Goal: Check status: Check status

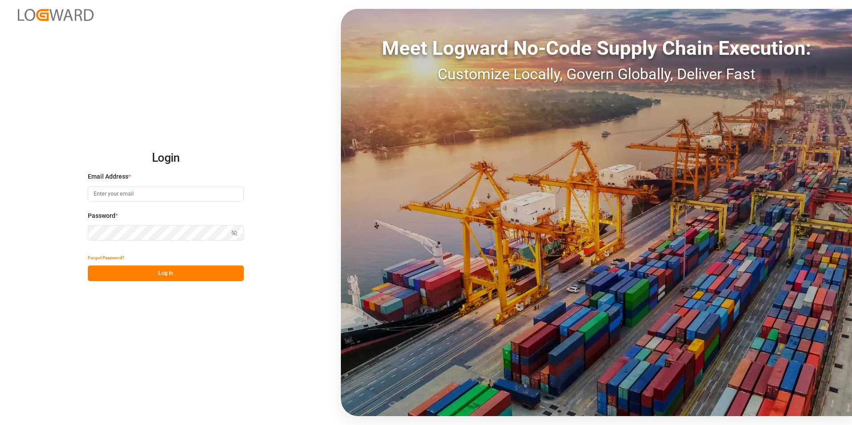
type input "[PERSON_NAME][EMAIL_ADDRESS][PERSON_NAME][DOMAIN_NAME]"
click at [157, 274] on button "Log In" at bounding box center [166, 273] width 156 height 16
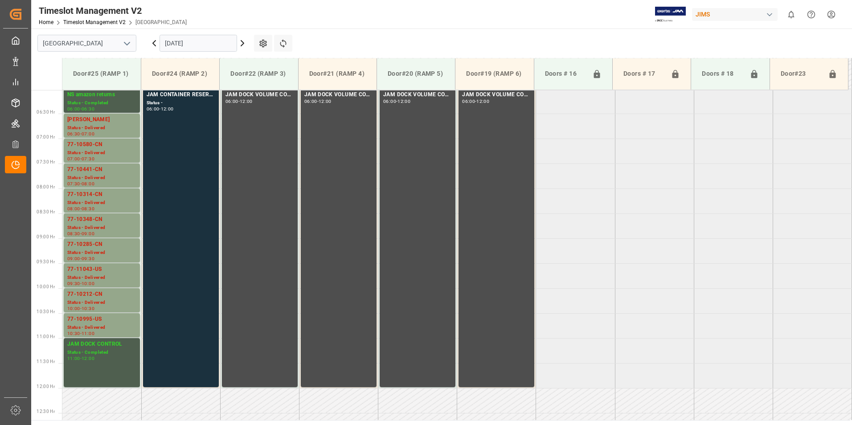
scroll to position [287, 0]
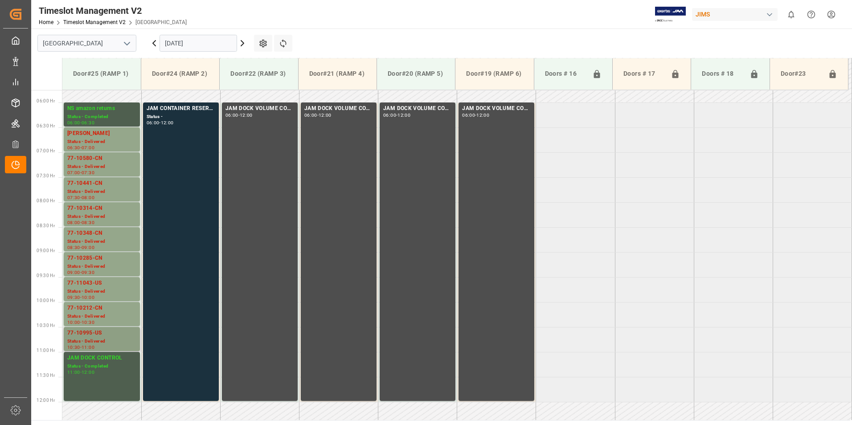
click at [91, 340] on div "Status - Delivered" at bounding box center [101, 342] width 69 height 8
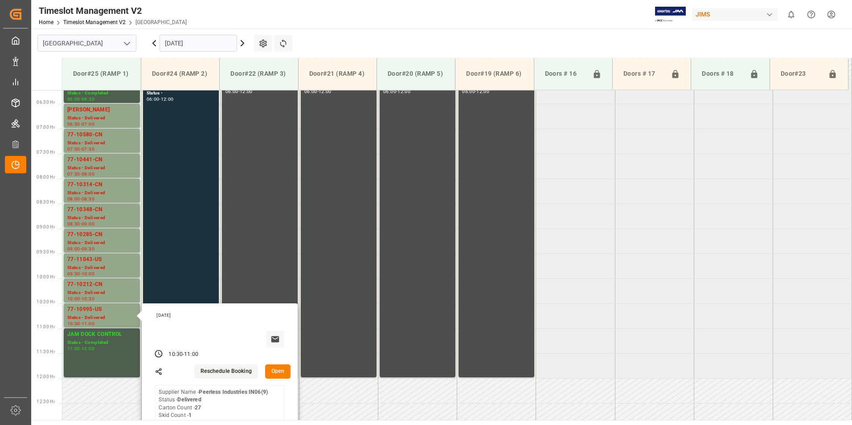
scroll to position [331, 0]
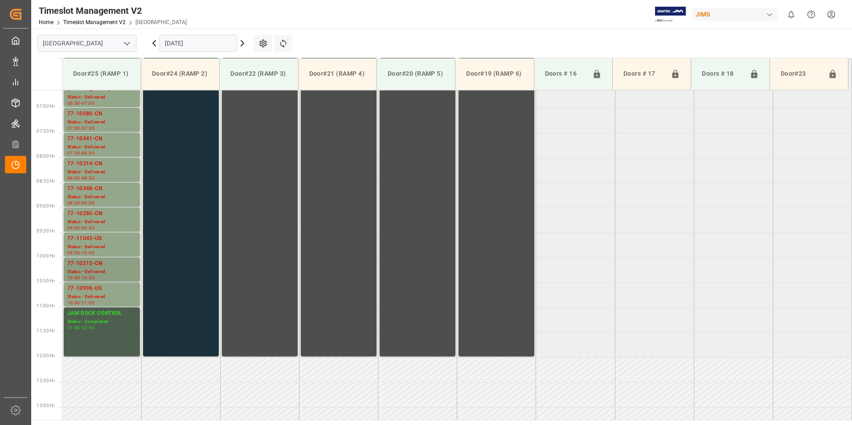
click at [94, 270] on div "Status - Delivered" at bounding box center [101, 272] width 69 height 8
click at [90, 248] on div "Status - Delivered" at bounding box center [101, 247] width 69 height 8
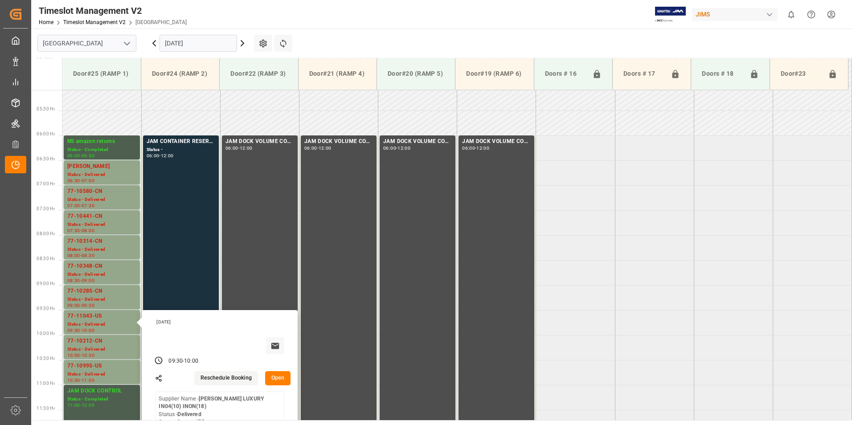
scroll to position [242, 0]
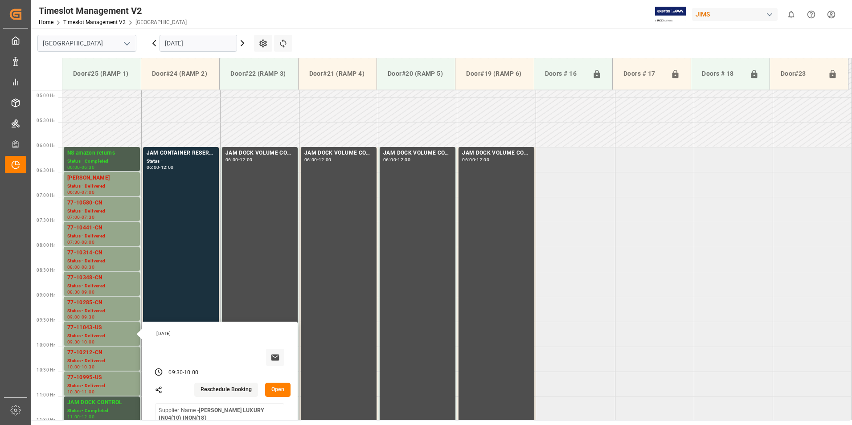
click at [184, 42] on input "[DATE]" at bounding box center [197, 43] width 77 height 17
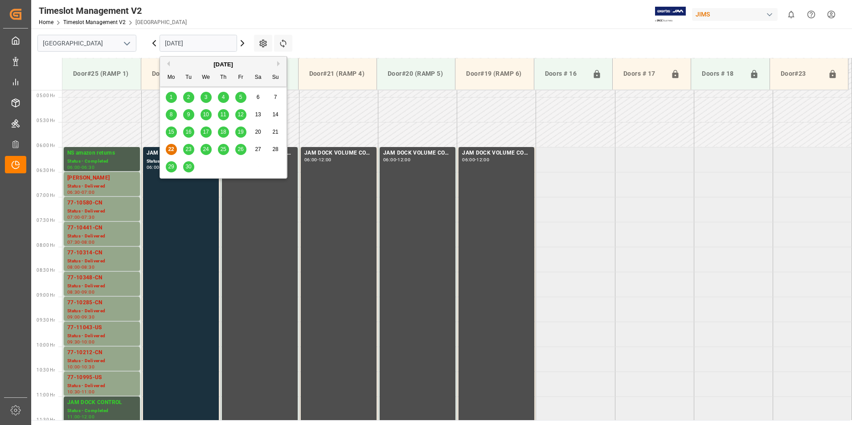
click at [188, 151] on span "23" at bounding box center [188, 149] width 6 height 6
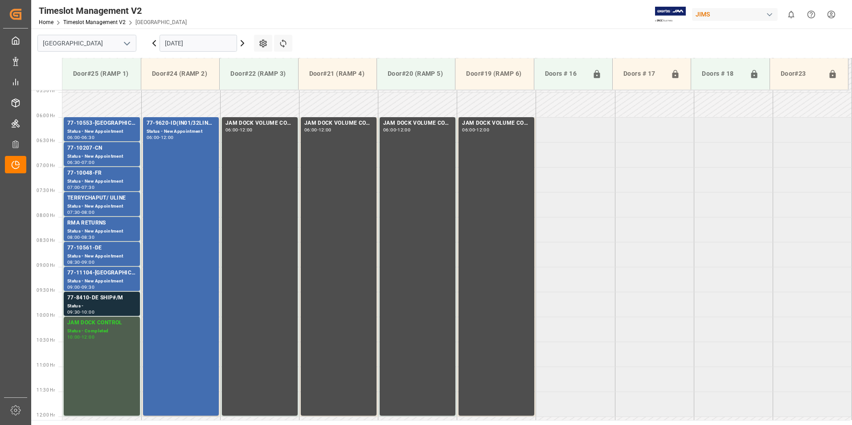
scroll to position [198, 0]
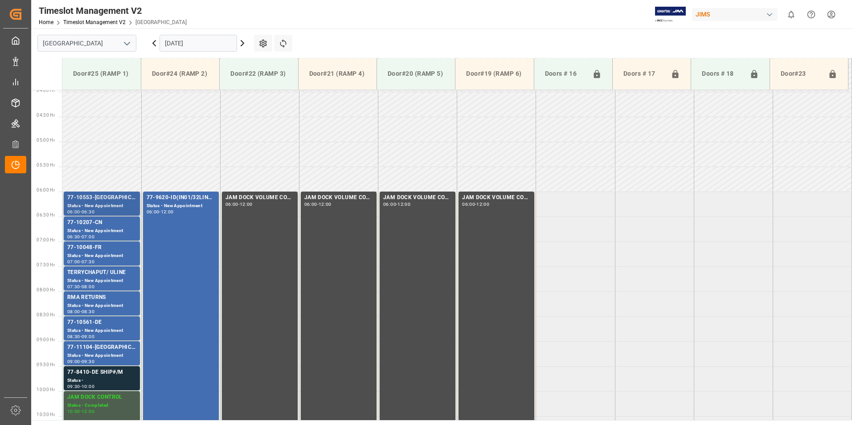
click at [92, 205] on div "Status - New Appointment" at bounding box center [101, 206] width 69 height 8
click at [90, 229] on div "Status - New Appointment" at bounding box center [101, 231] width 69 height 8
click at [92, 254] on div "Status - New Appointment" at bounding box center [101, 256] width 69 height 8
click at [94, 327] on div "Status - New Appointment" at bounding box center [101, 331] width 69 height 8
click at [87, 350] on div "77-11104-[GEOGRAPHIC_DATA]" at bounding box center [101, 347] width 69 height 9
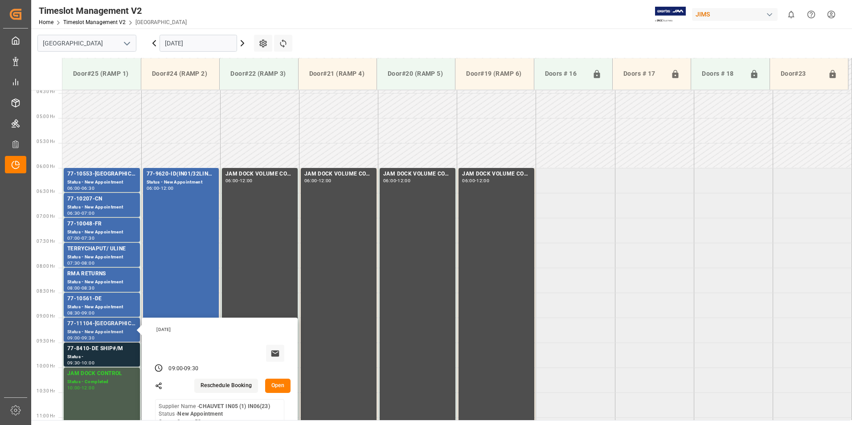
scroll to position [242, 0]
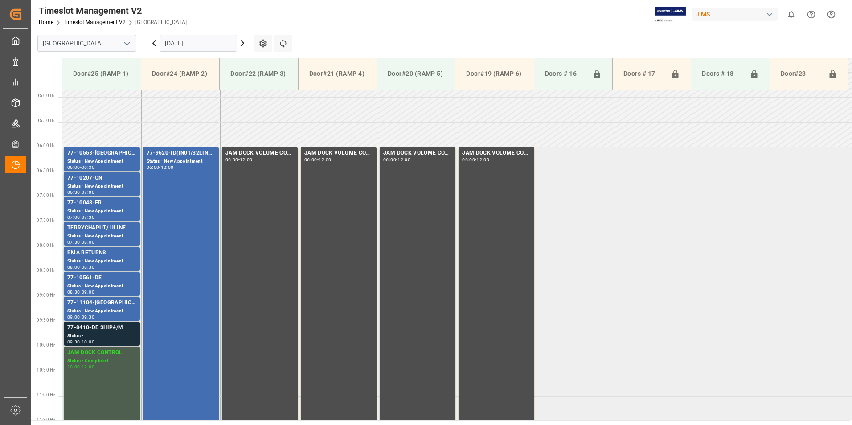
click at [93, 332] on div "77-8410-DE SHIP#/M" at bounding box center [101, 327] width 69 height 9
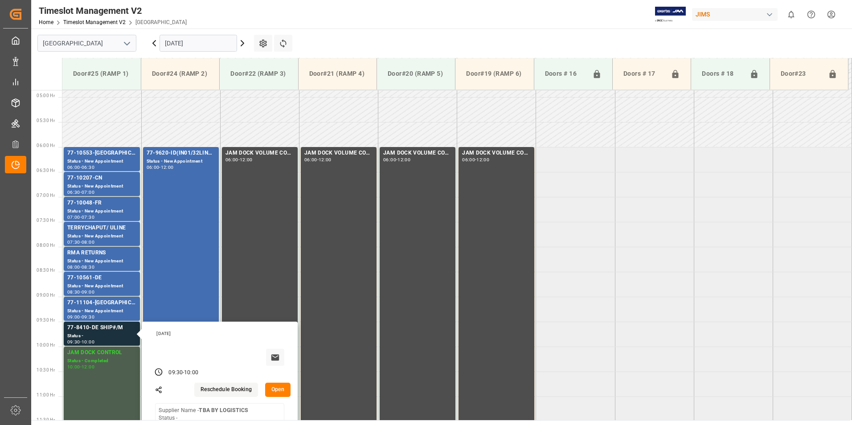
scroll to position [287, 0]
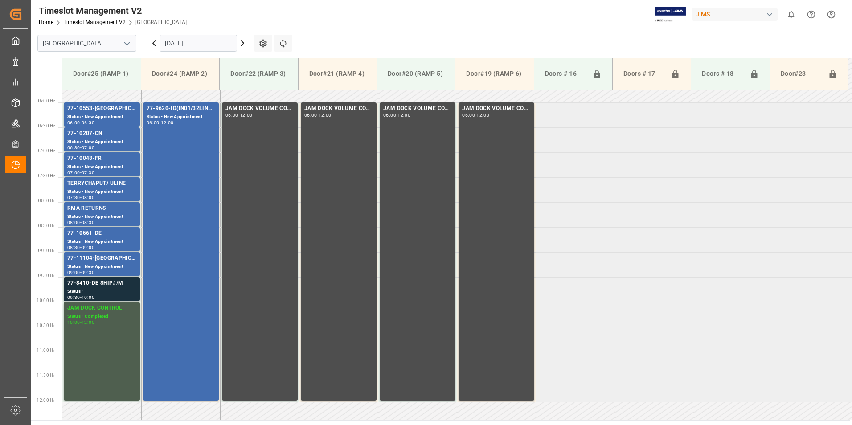
click at [177, 108] on div "77-9620-ID(IN01/32LINES)" at bounding box center [181, 108] width 69 height 9
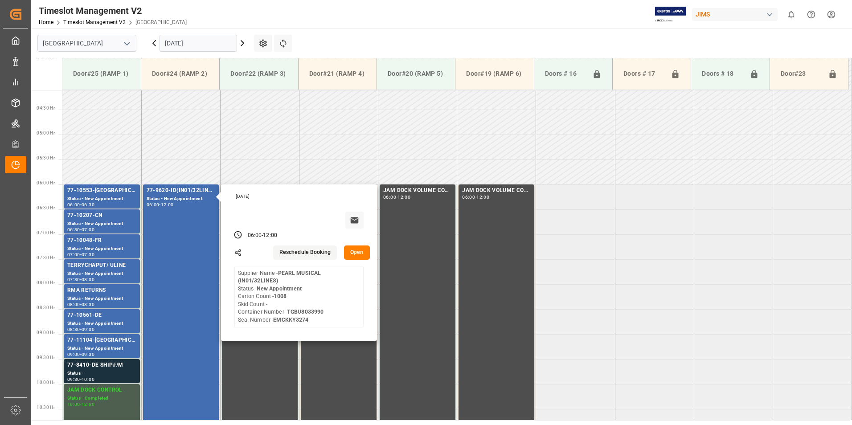
scroll to position [198, 0]
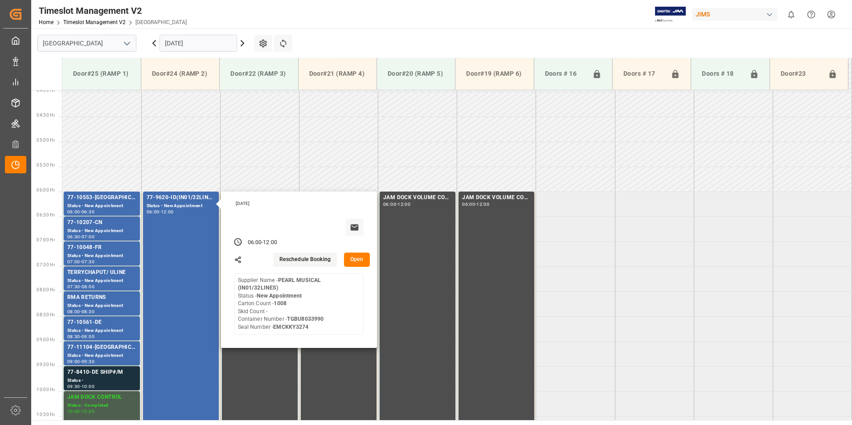
click at [190, 38] on input "[DATE]" at bounding box center [197, 43] width 77 height 17
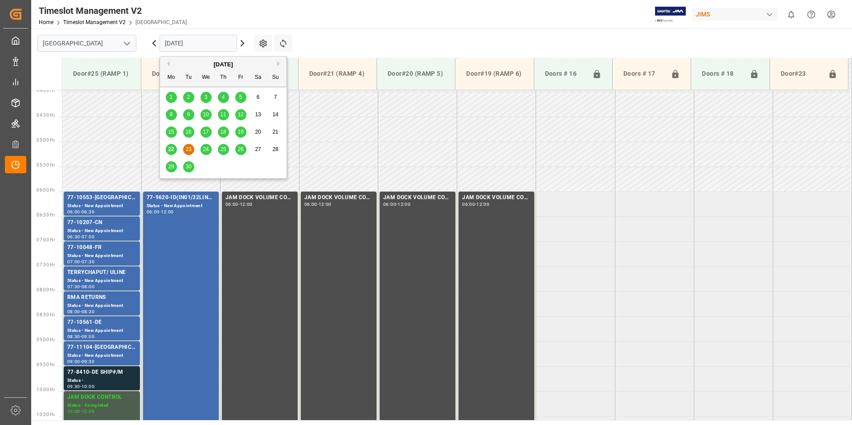
click at [208, 149] on span "24" at bounding box center [206, 149] width 6 height 6
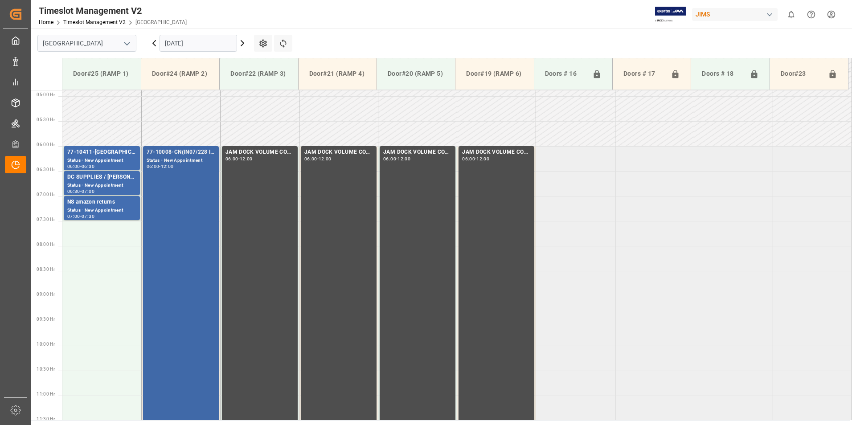
scroll to position [242, 0]
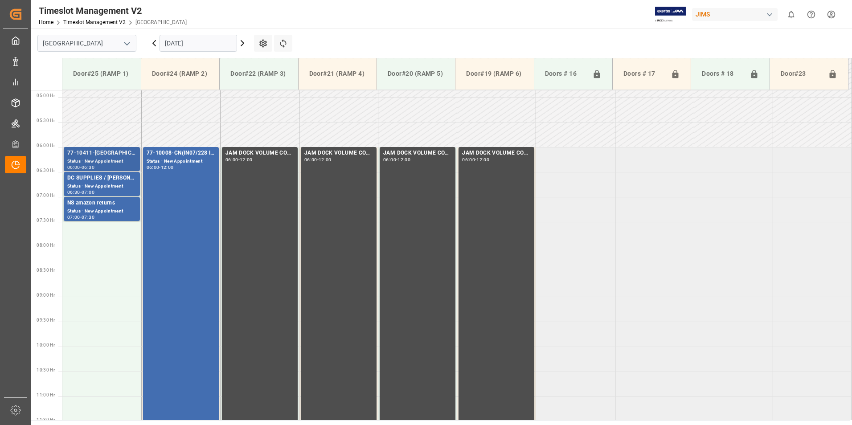
click at [96, 155] on div "77-10411-[GEOGRAPHIC_DATA]" at bounding box center [101, 153] width 69 height 9
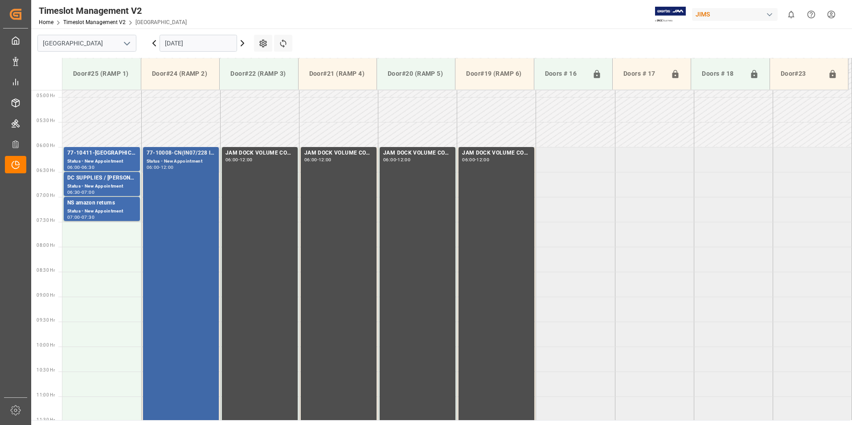
click at [181, 154] on div "77-10008-CN(IN07/228 lines)" at bounding box center [181, 153] width 69 height 9
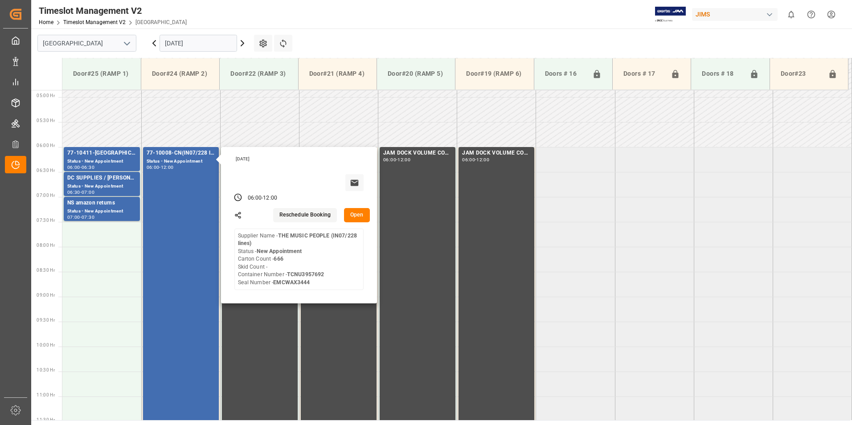
click at [195, 42] on input "[DATE]" at bounding box center [197, 43] width 77 height 17
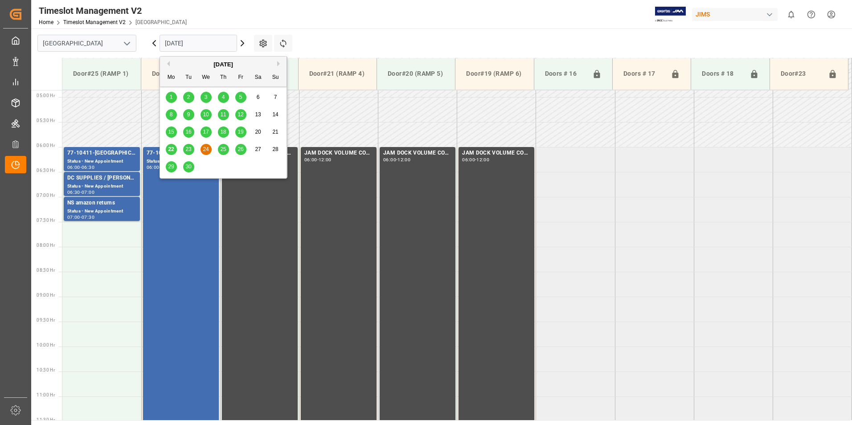
click at [225, 150] on span "25" at bounding box center [223, 149] width 6 height 6
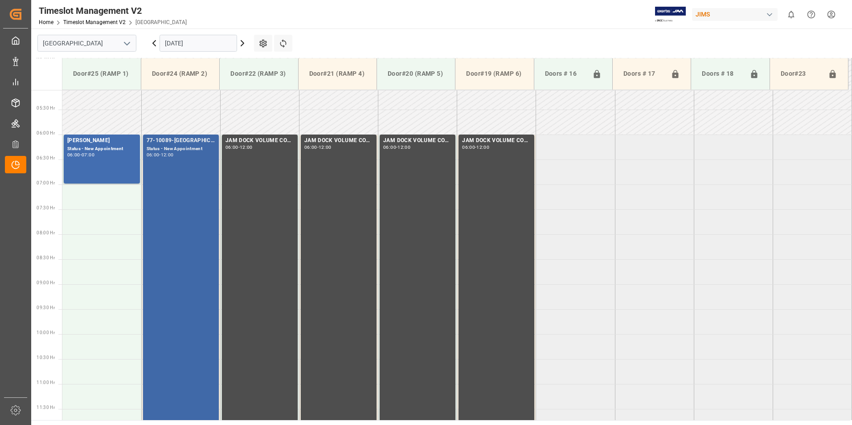
scroll to position [153, 0]
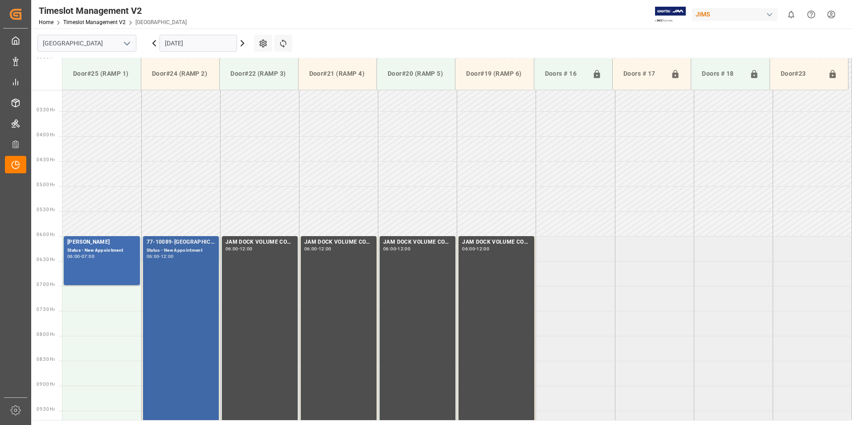
click at [159, 253] on div "Status - New Appointment" at bounding box center [181, 251] width 69 height 8
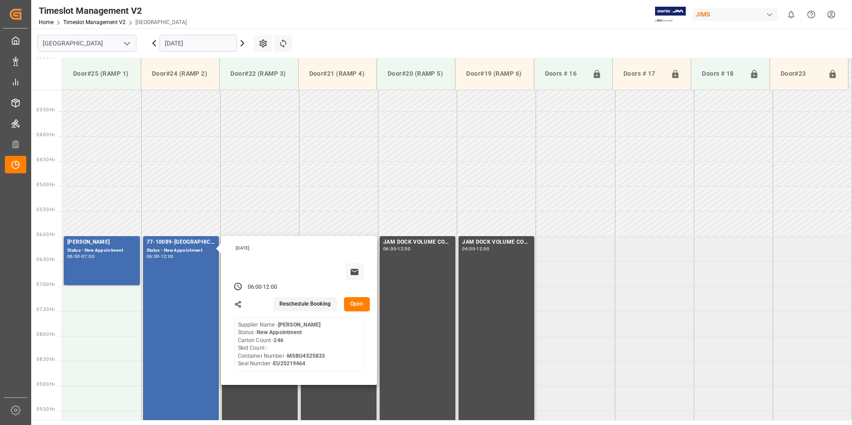
click at [201, 44] on input "[DATE]" at bounding box center [197, 43] width 77 height 17
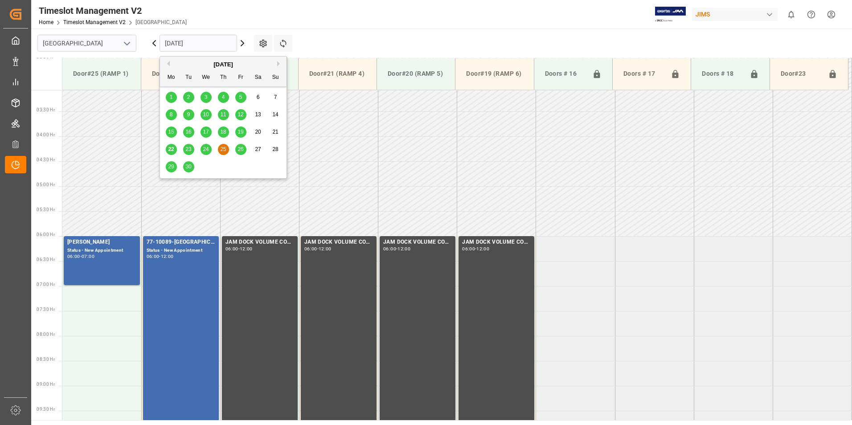
click at [242, 149] on span "26" at bounding box center [240, 149] width 6 height 6
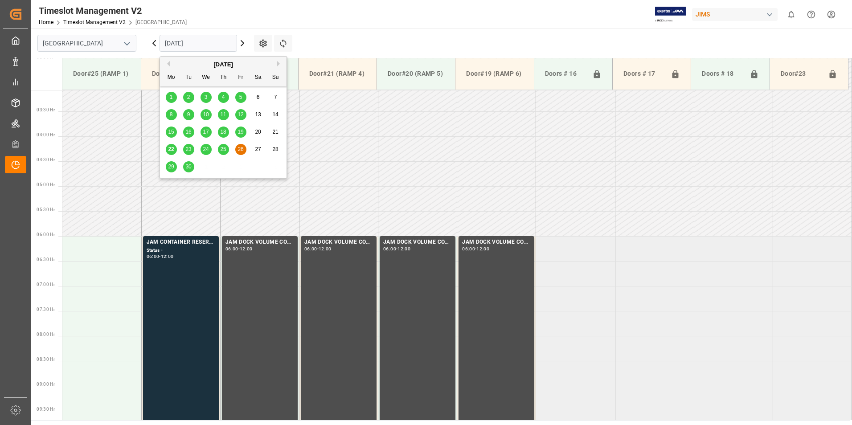
click at [175, 42] on input "[DATE]" at bounding box center [197, 43] width 77 height 17
click at [188, 152] on span "23" at bounding box center [188, 149] width 6 height 6
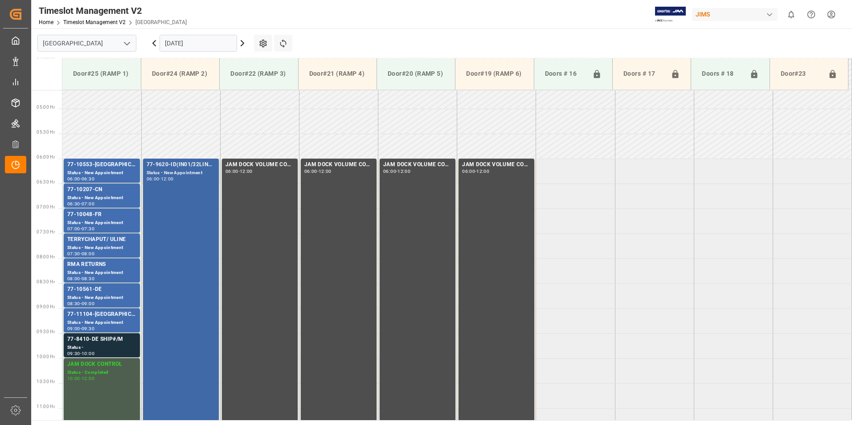
scroll to position [228, 0]
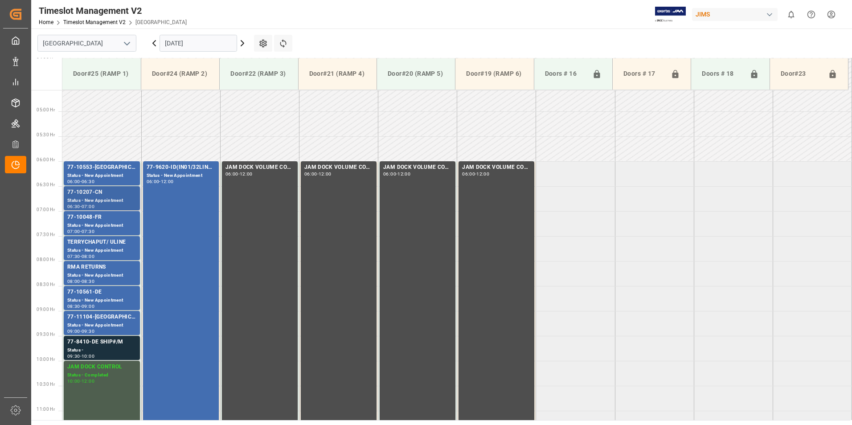
click at [93, 199] on div "Status - New Appointment" at bounding box center [101, 201] width 69 height 8
click at [92, 222] on div "Status - New Appointment" at bounding box center [101, 226] width 69 height 8
click at [97, 292] on div "77-10561-DE" at bounding box center [101, 292] width 69 height 9
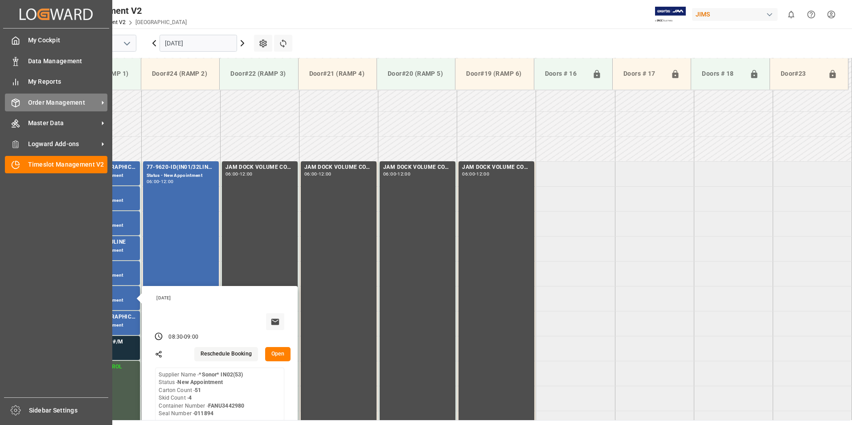
click at [40, 105] on span "Order Management" at bounding box center [63, 102] width 70 height 9
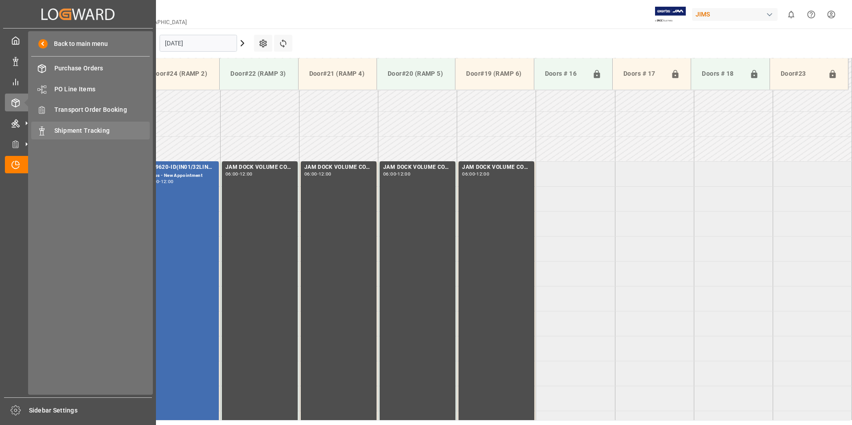
click at [95, 131] on span "Shipment Tracking" at bounding box center [102, 130] width 96 height 9
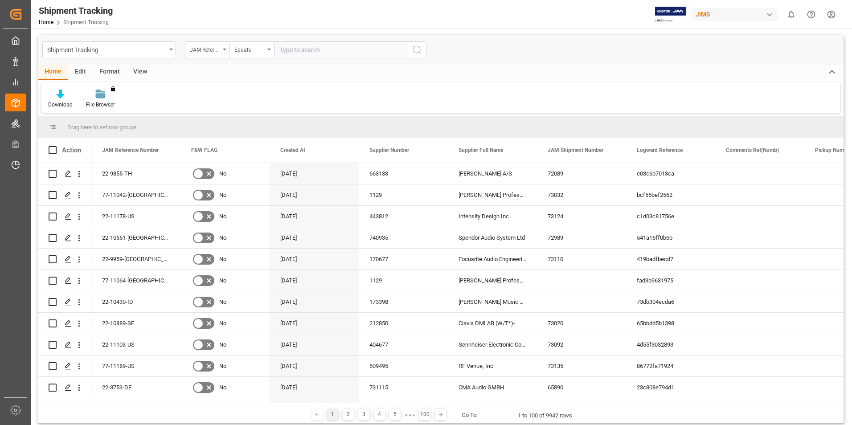
click at [300, 49] on input "text" at bounding box center [341, 49] width 134 height 17
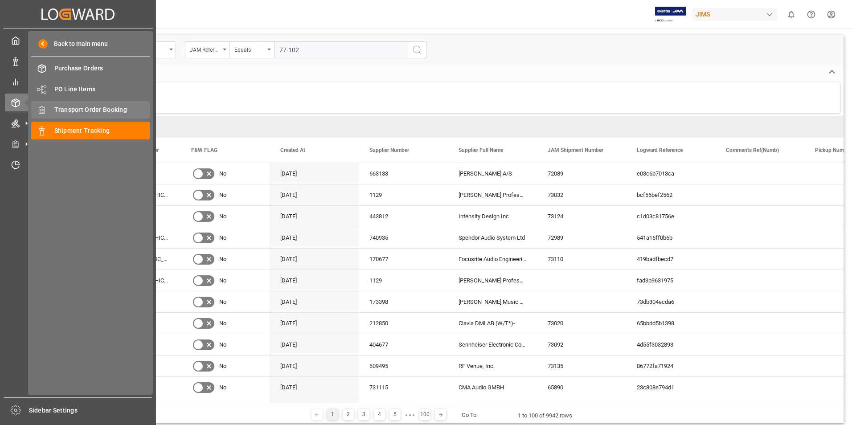
type input "77-102"
click at [75, 112] on span "Transport Order Booking" at bounding box center [102, 109] width 96 height 9
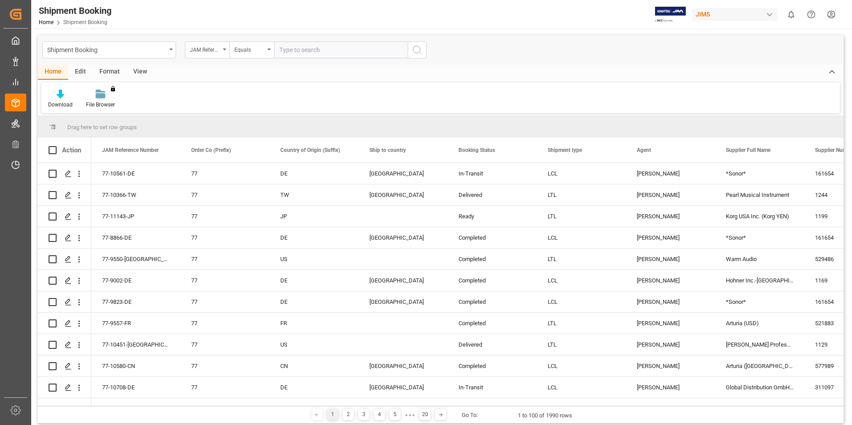
click at [294, 49] on input "text" at bounding box center [341, 49] width 134 height 17
type input "77-10207-cn"
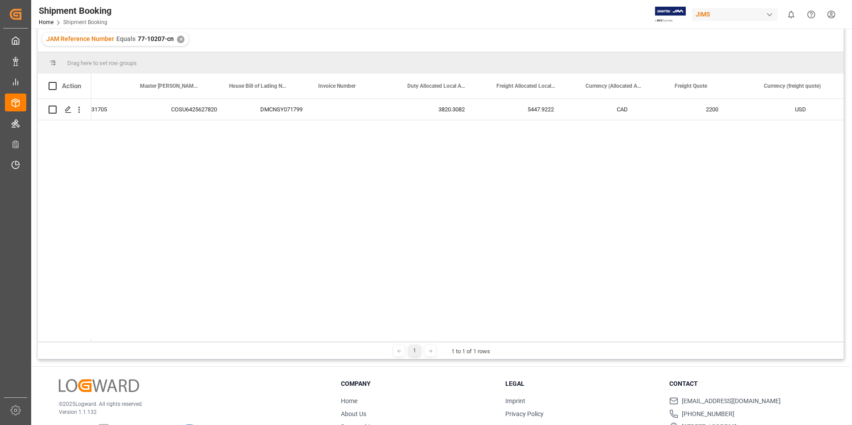
scroll to position [0, 1539]
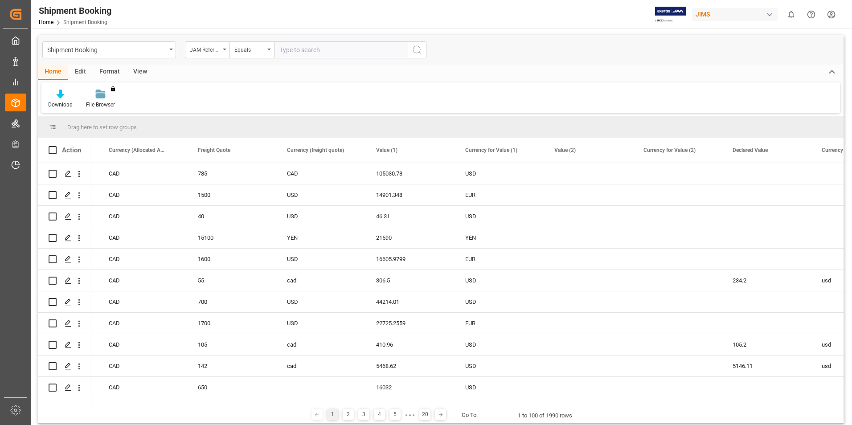
click at [303, 48] on input "text" at bounding box center [341, 49] width 134 height 17
type input "77-10048-fr"
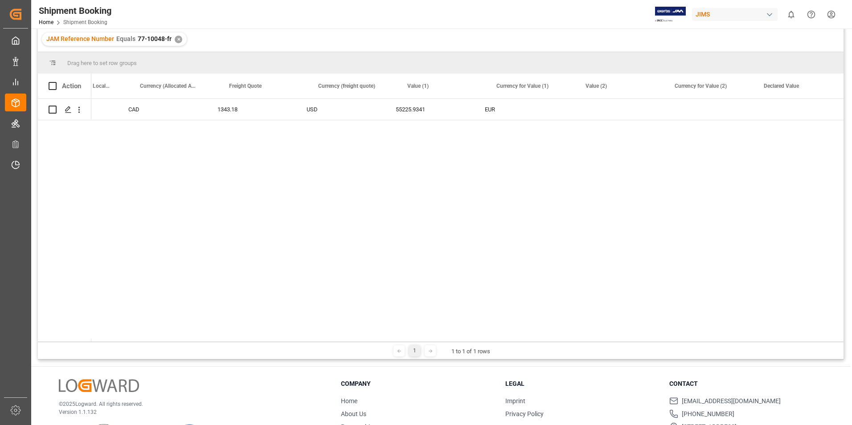
scroll to position [0, 1922]
